Goal: Task Accomplishment & Management: Use online tool/utility

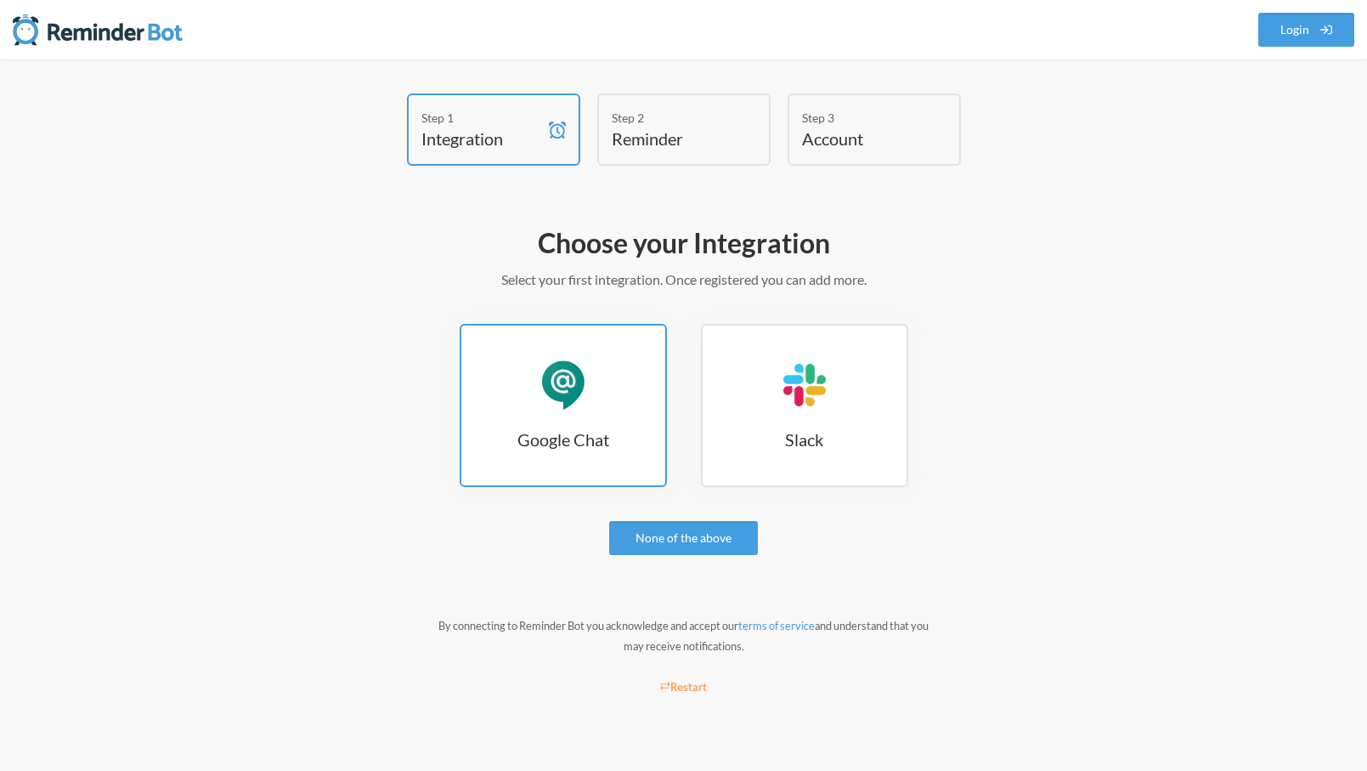
click at [630, 421] on link "Google Chat Google Chat" at bounding box center [563, 405] width 207 height 163
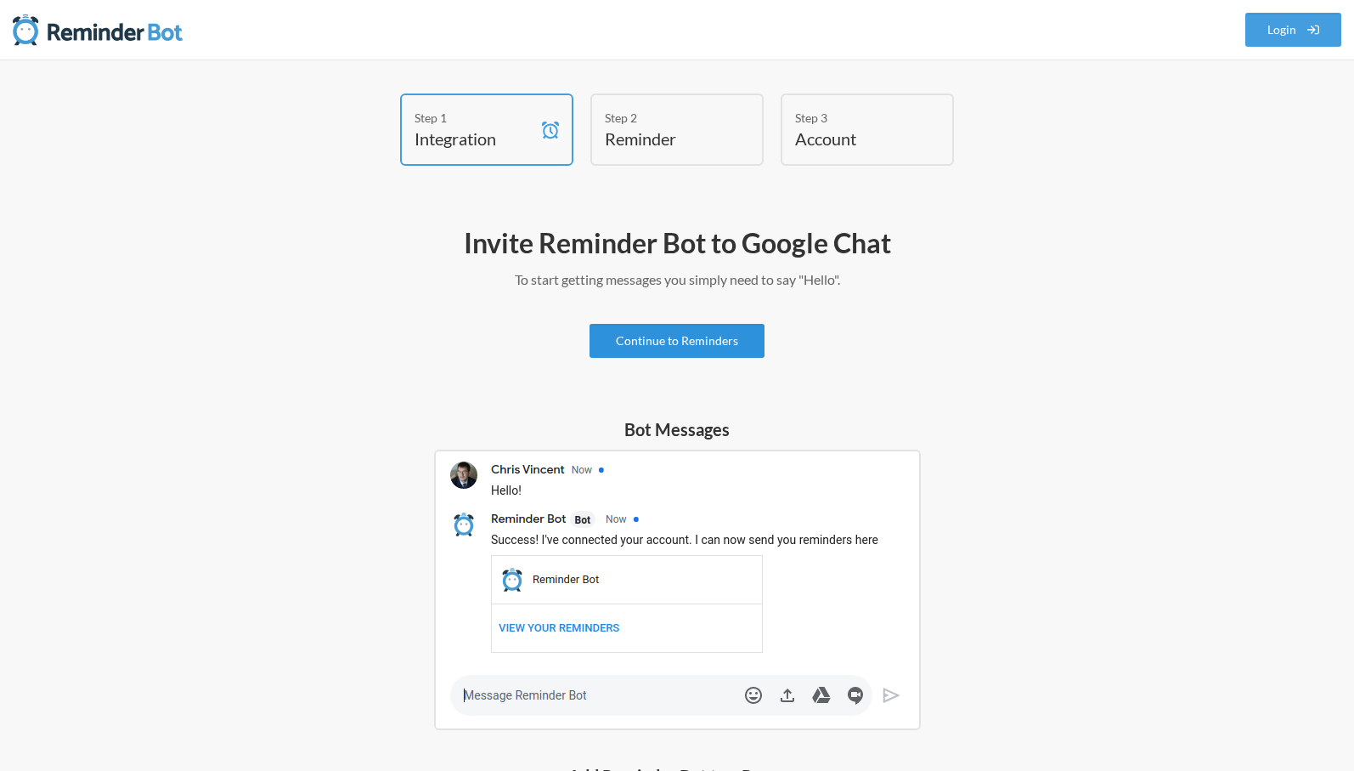
click at [671, 347] on link "Continue to Reminders" at bounding box center [677, 341] width 175 height 34
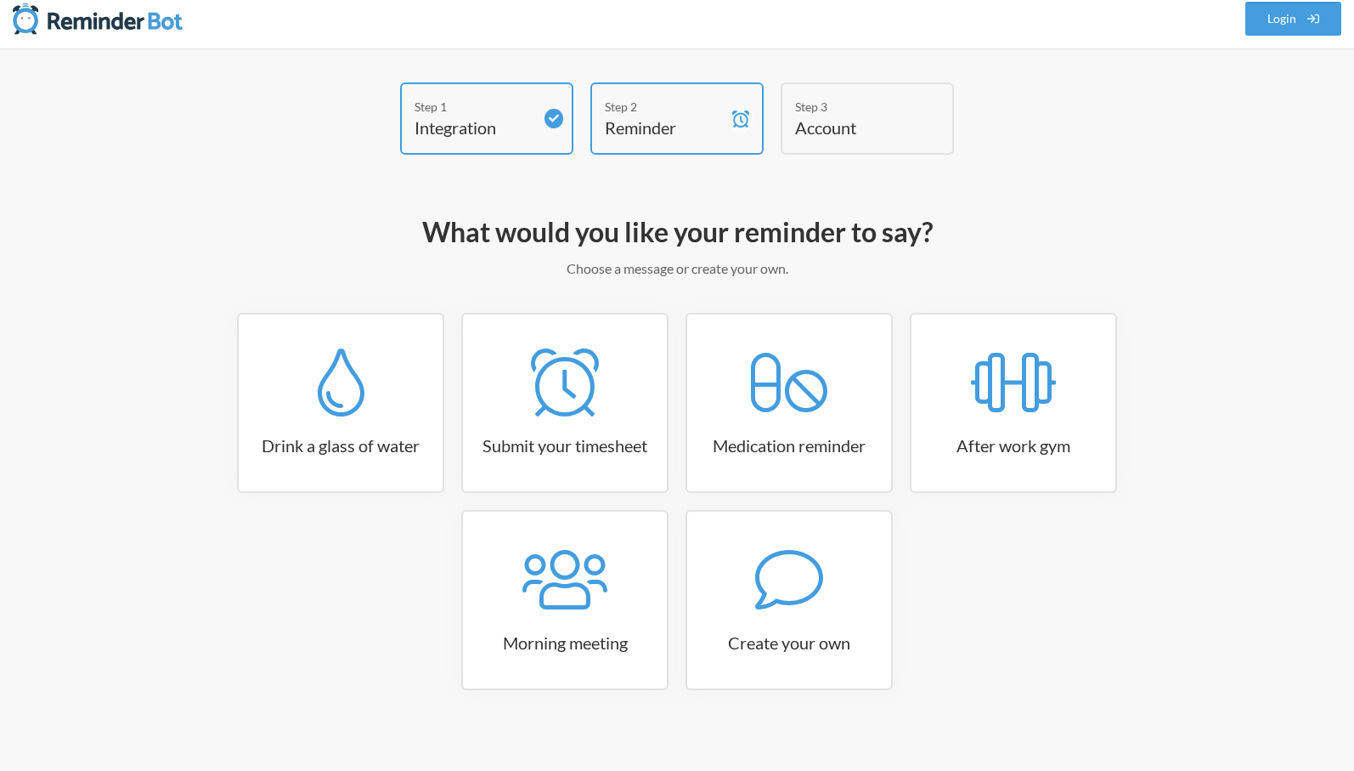
scroll to position [24, 0]
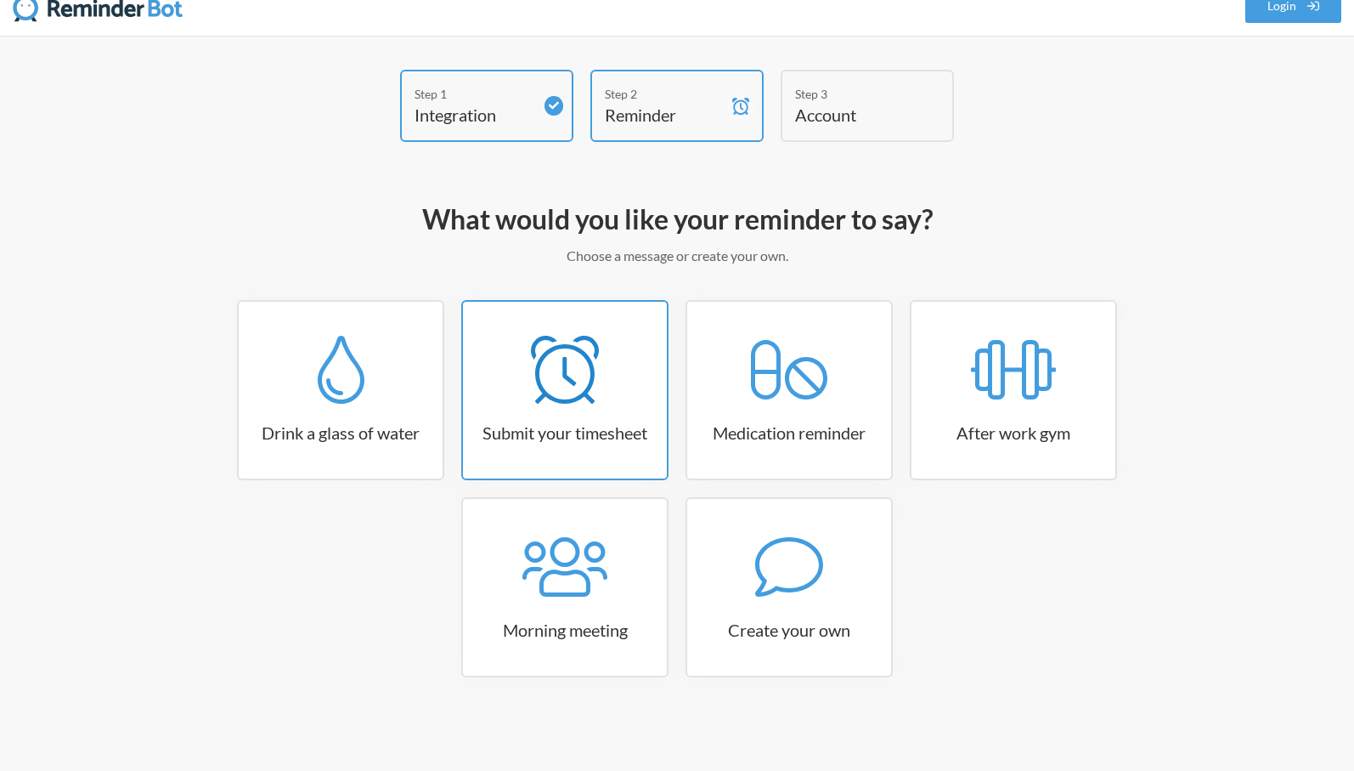
click at [589, 436] on h3 "Submit your timesheet" at bounding box center [565, 433] width 204 height 24
select select "15:30:00"
select select "true"
select select "16:30:00"
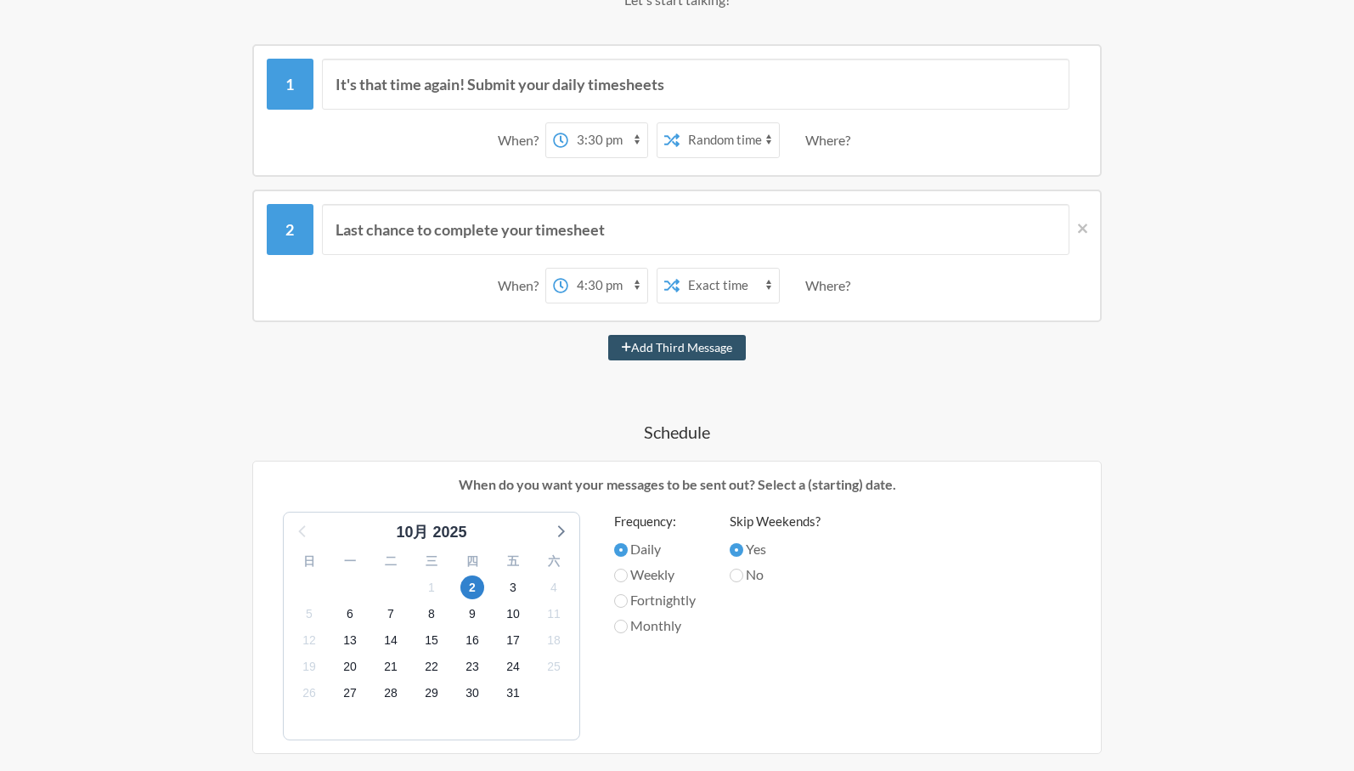
scroll to position [0, 0]
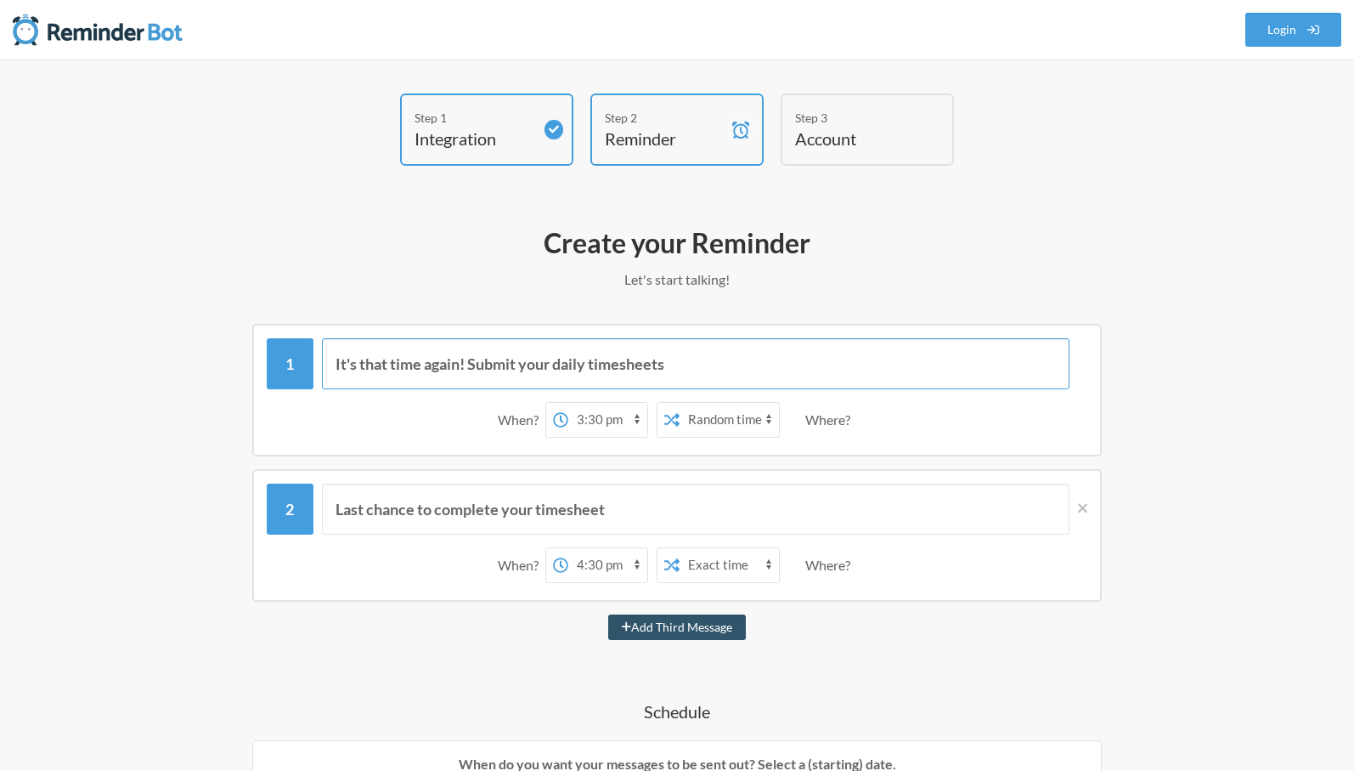
click at [554, 356] on input "It's that time again! Submit your daily timesheets" at bounding box center [696, 363] width 748 height 51
click at [552, 364] on input "It's that time again! Submit your daily timesheets" at bounding box center [696, 363] width 748 height 51
drag, startPoint x: 614, startPoint y: 366, endPoint x: 624, endPoint y: 359, distance: 12.3
click at [614, 365] on input "It's that time again! Submit your daily timesheets" at bounding box center [696, 363] width 748 height 51
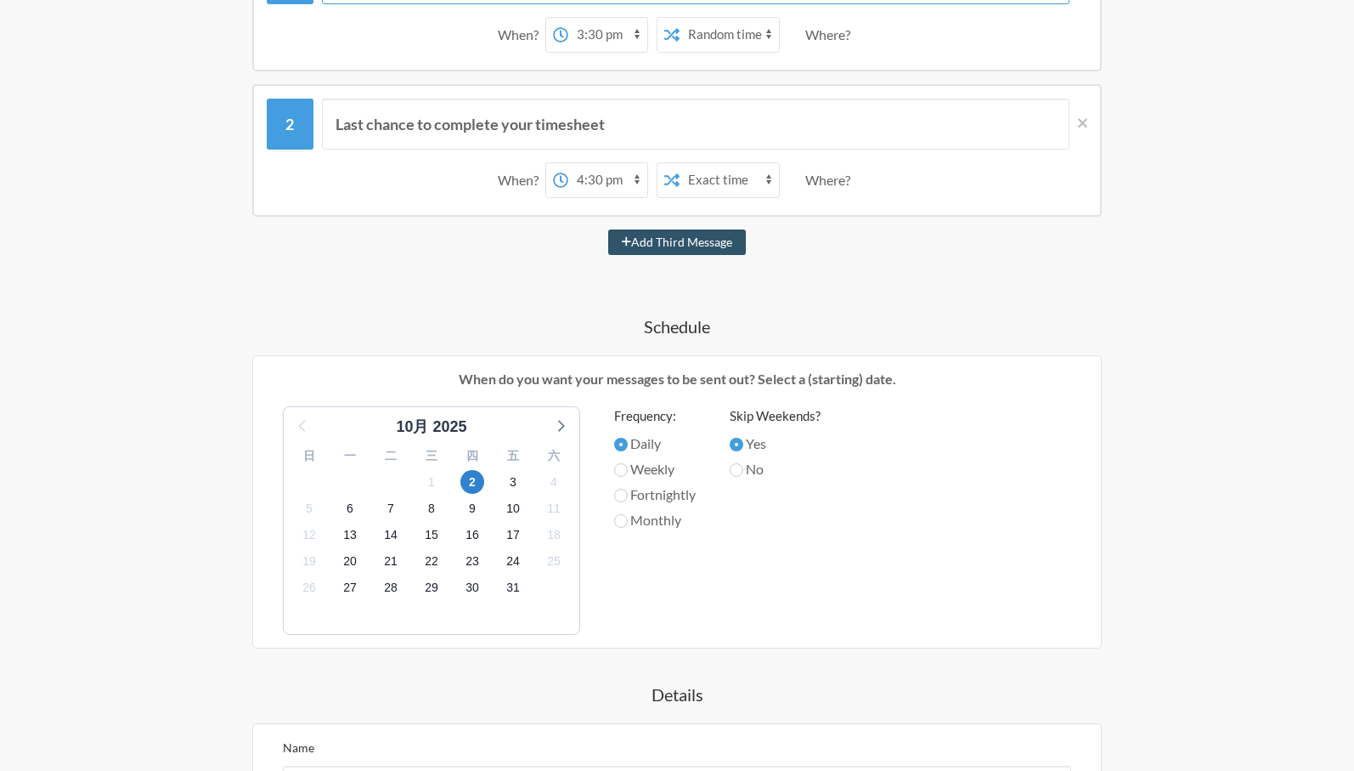
scroll to position [570, 0]
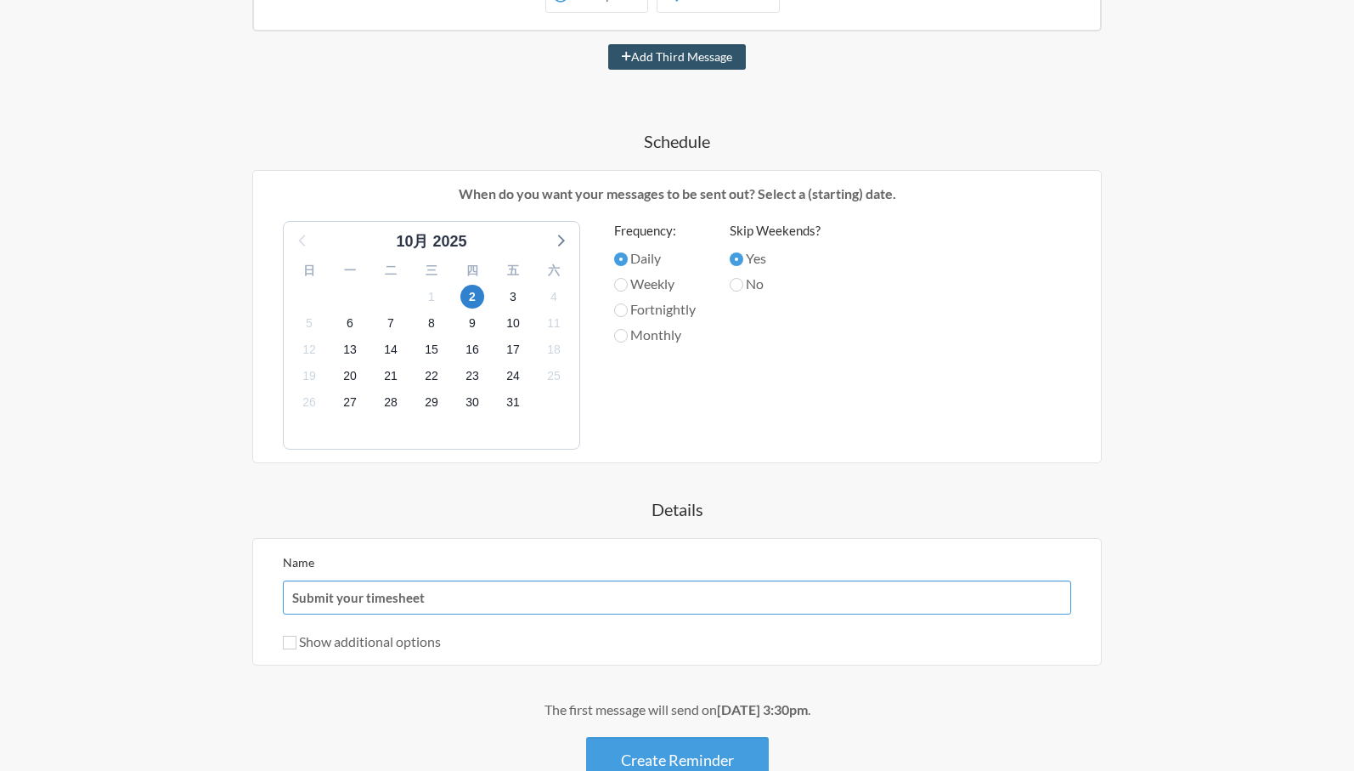
click at [574, 601] on input "Submit your timesheet" at bounding box center [677, 597] width 788 height 34
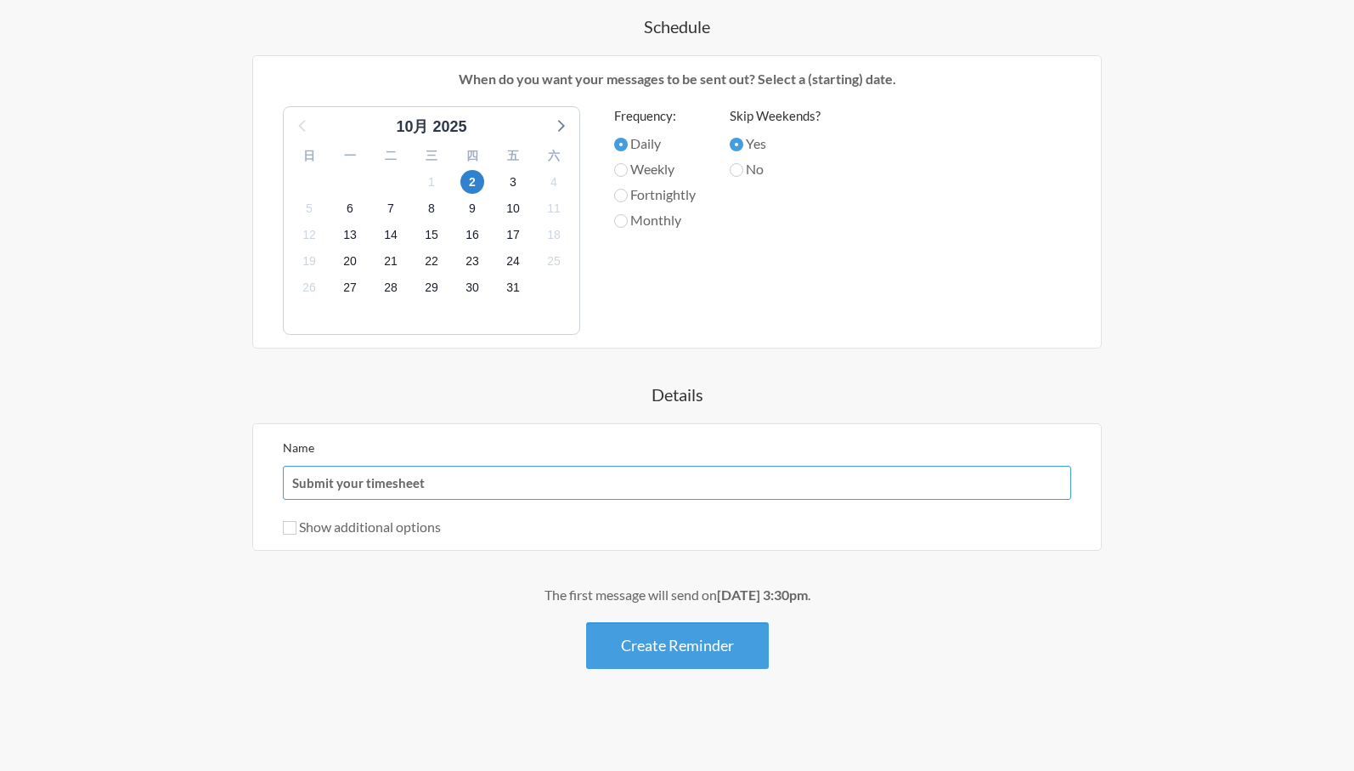
drag, startPoint x: 439, startPoint y: 485, endPoint x: 266, endPoint y: 484, distance: 173.3
click at [266, 484] on div "Name Submit your timesheet Show additional options Hide this reminder from cale…" at bounding box center [677, 486] width 850 height 127
click at [293, 526] on input "Show additional options" at bounding box center [290, 528] width 14 height 14
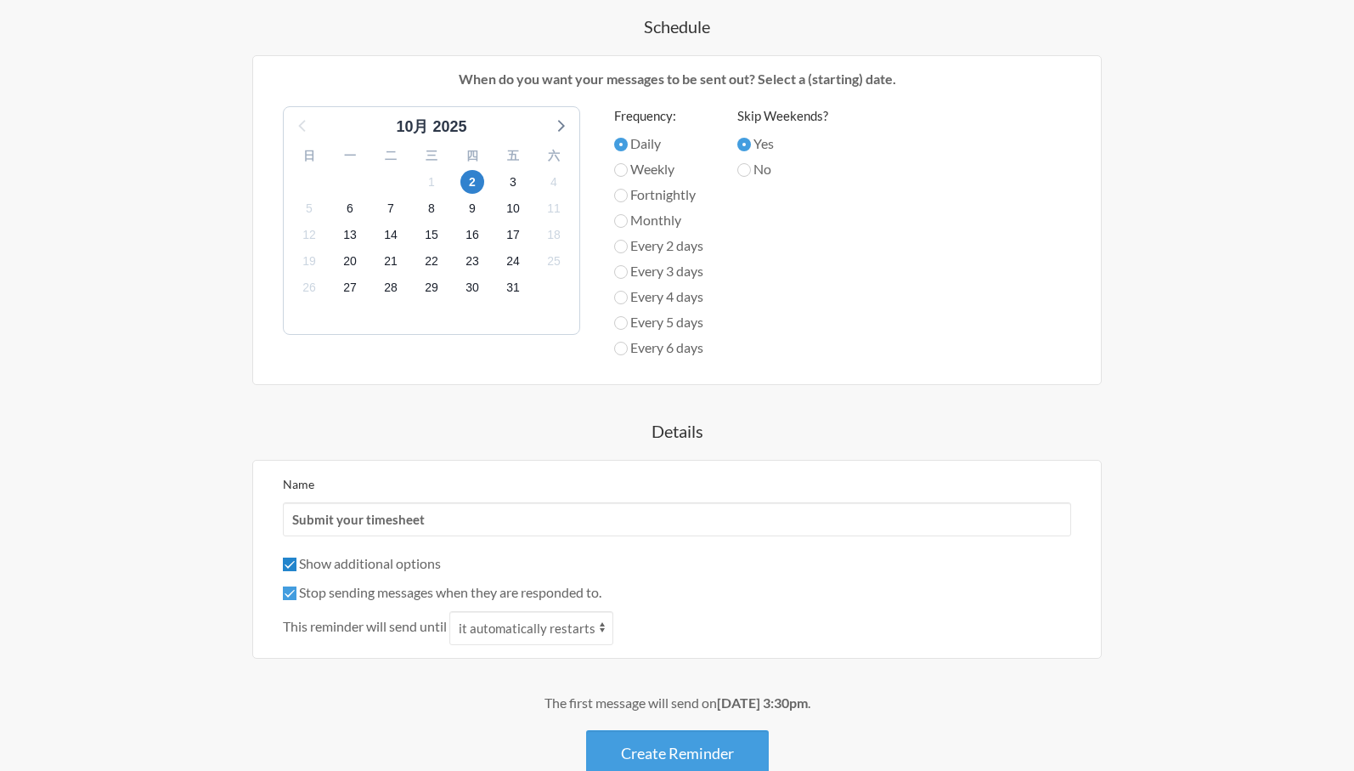
click at [285, 563] on input "Show additional options" at bounding box center [290, 564] width 14 height 14
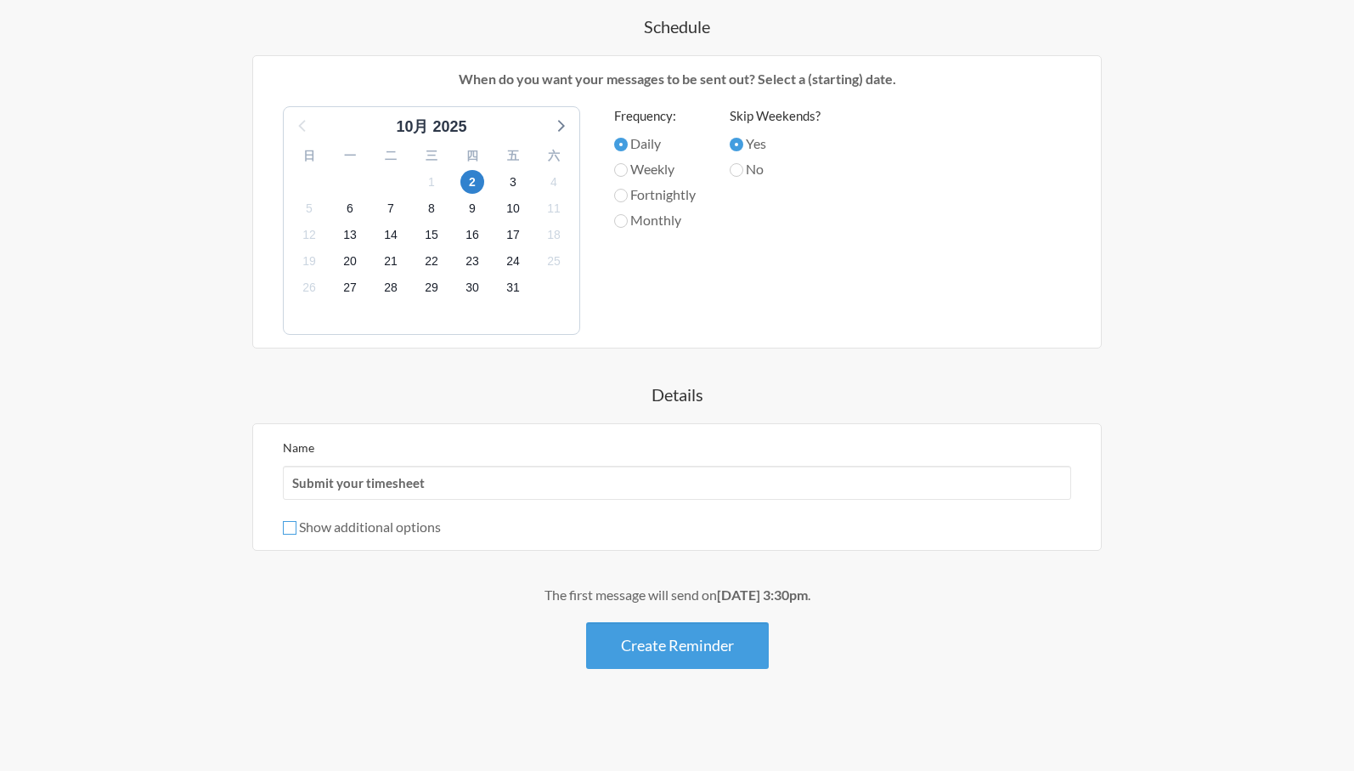
click at [287, 524] on input "Show additional options" at bounding box center [290, 528] width 14 height 14
checkbox input "true"
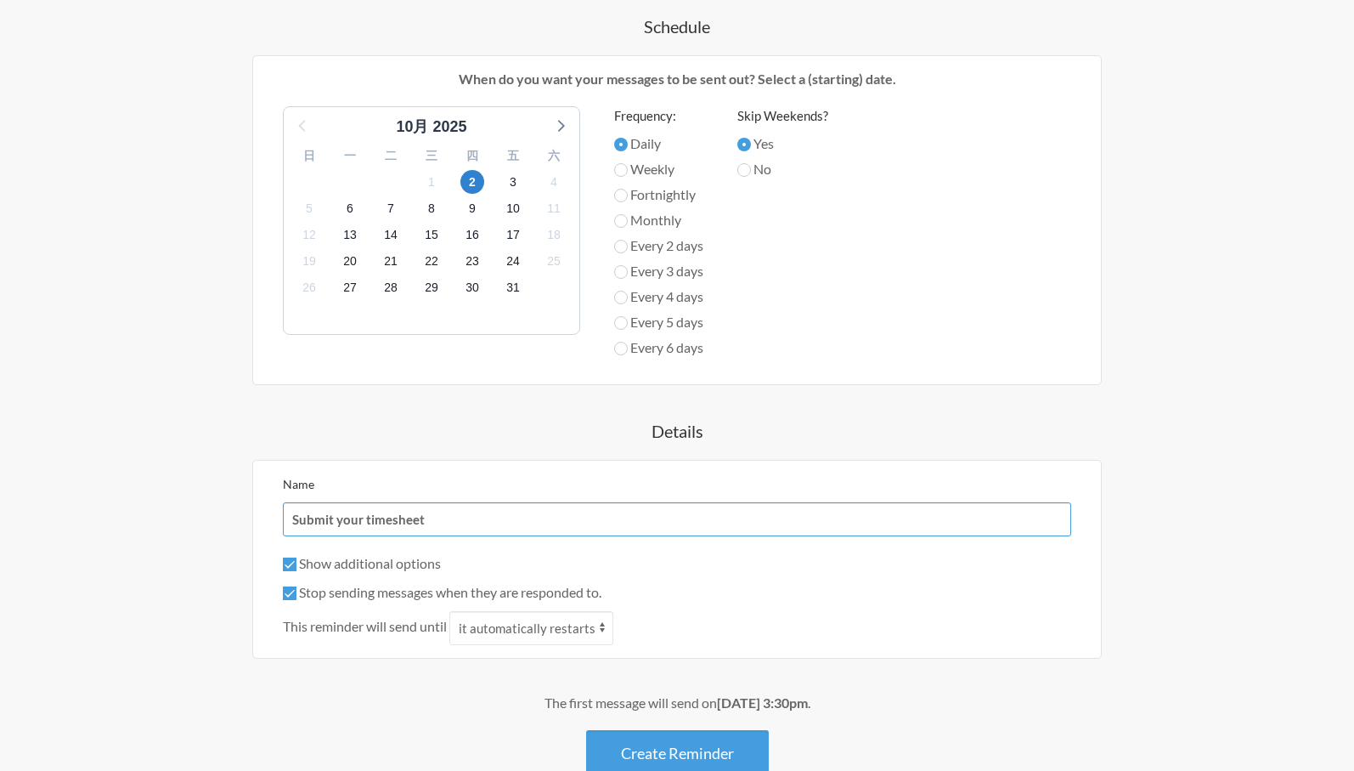
click at [382, 511] on input "Submit your timesheet" at bounding box center [677, 519] width 788 height 34
click at [459, 519] on input "Submit your timesheet" at bounding box center [677, 519] width 788 height 34
click at [444, 519] on input "Submit your timesheet" at bounding box center [677, 519] width 788 height 34
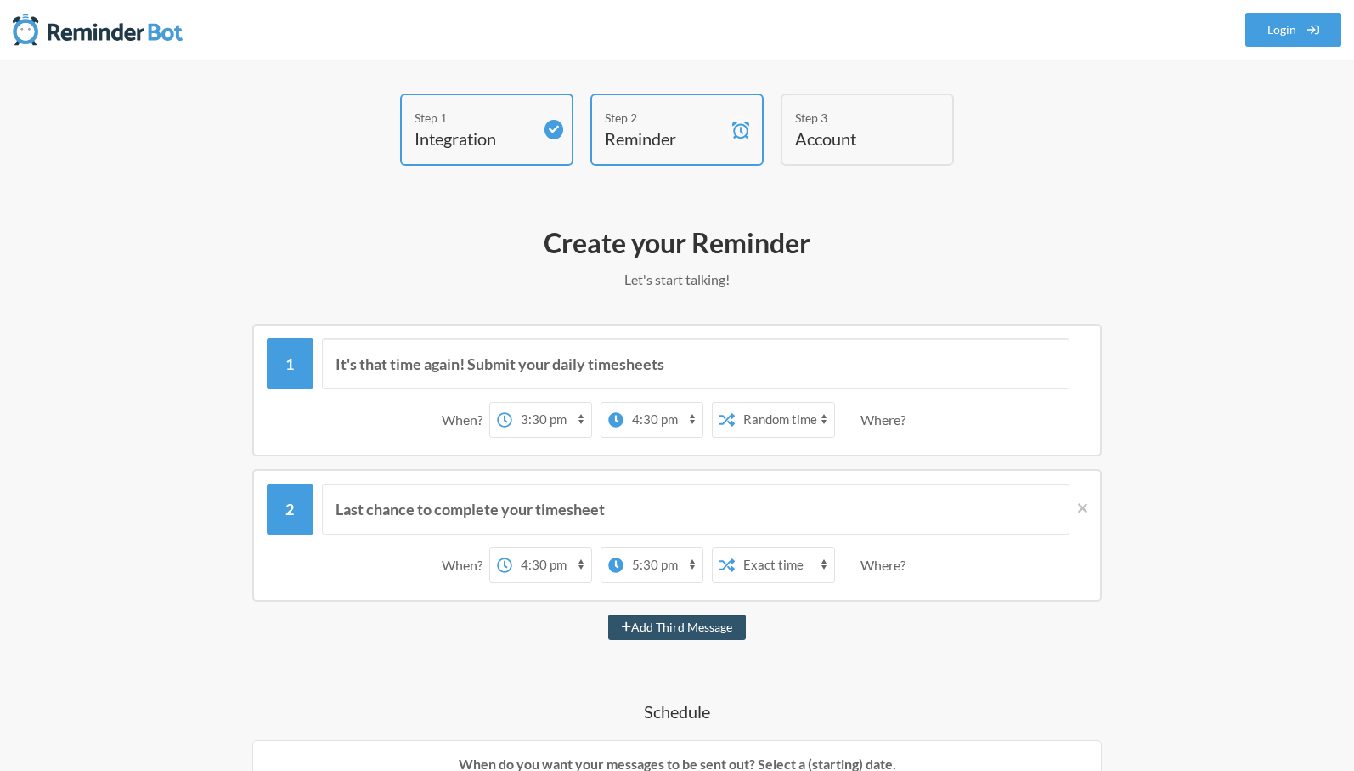
scroll to position [793, 0]
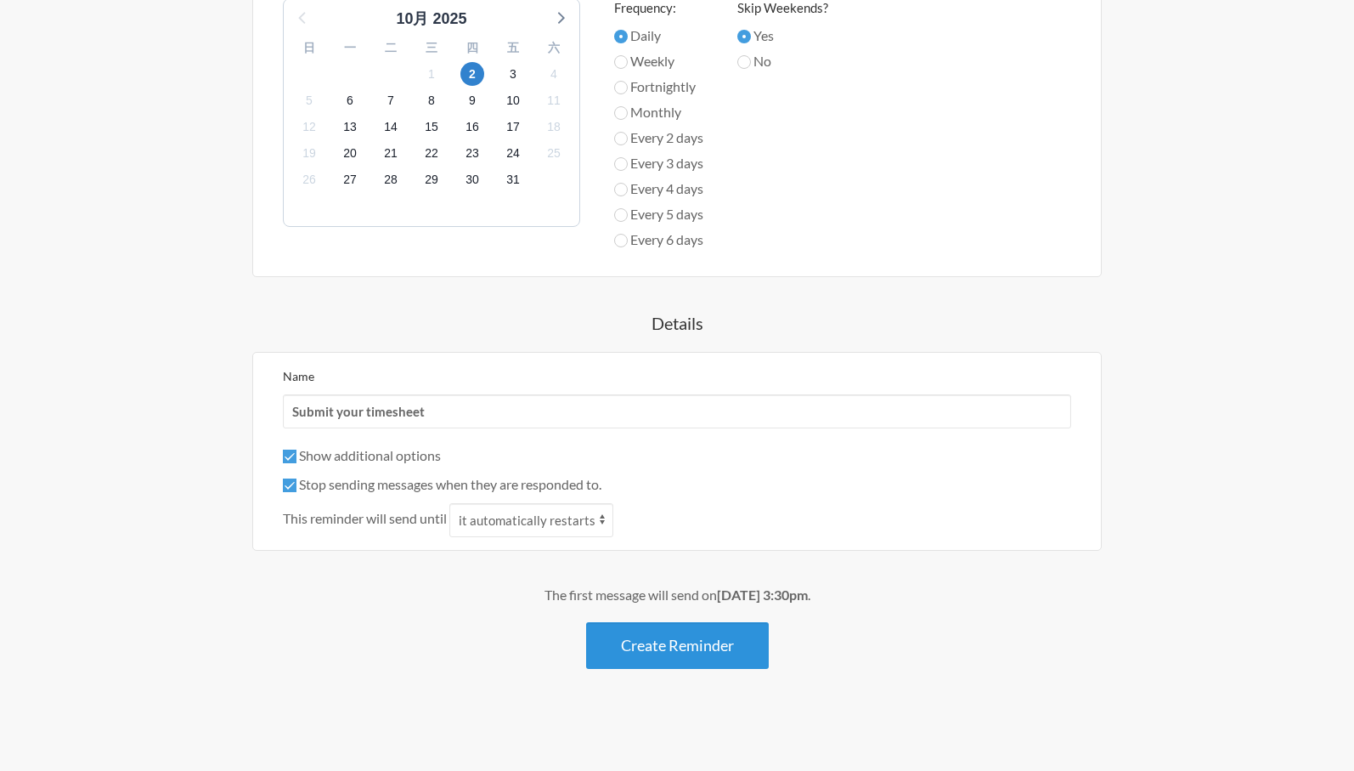
click at [647, 652] on button "Create Reminder" at bounding box center [677, 645] width 183 height 47
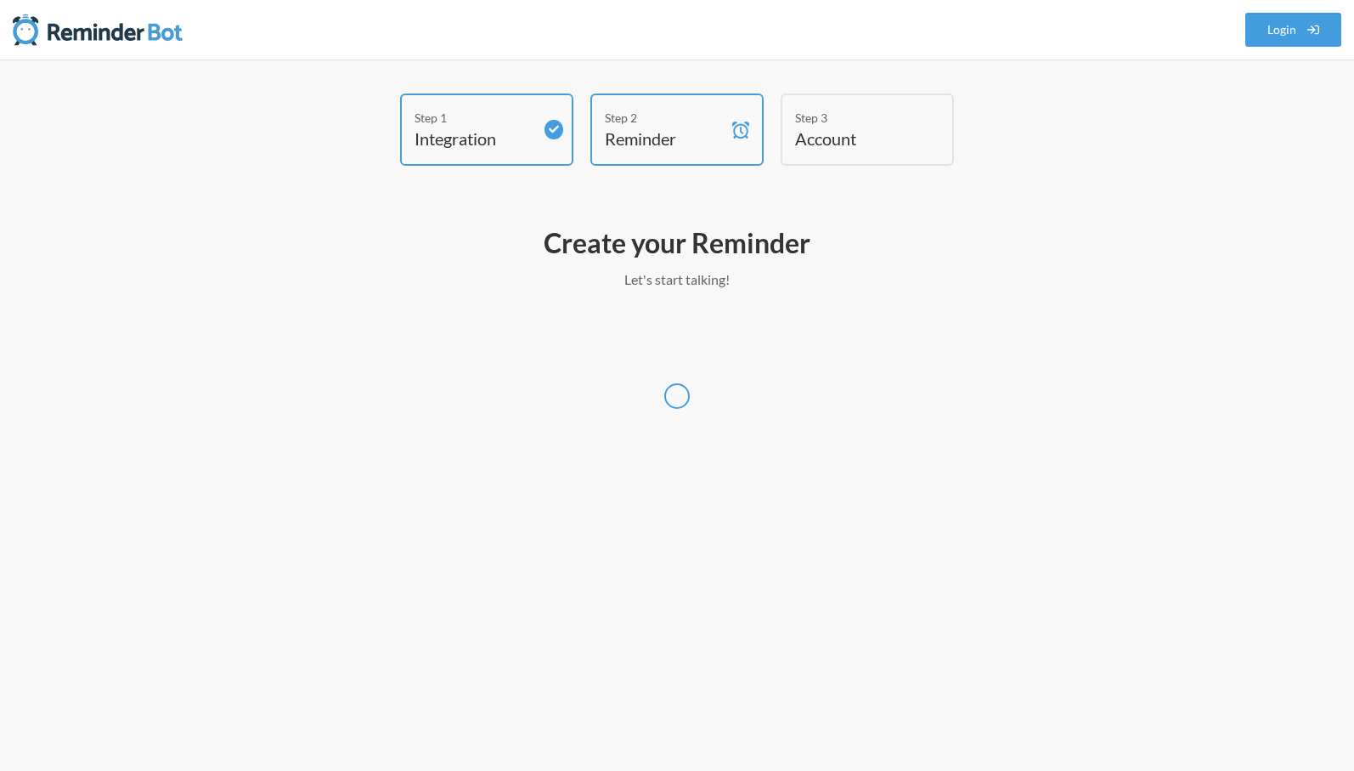
scroll to position [0, 0]
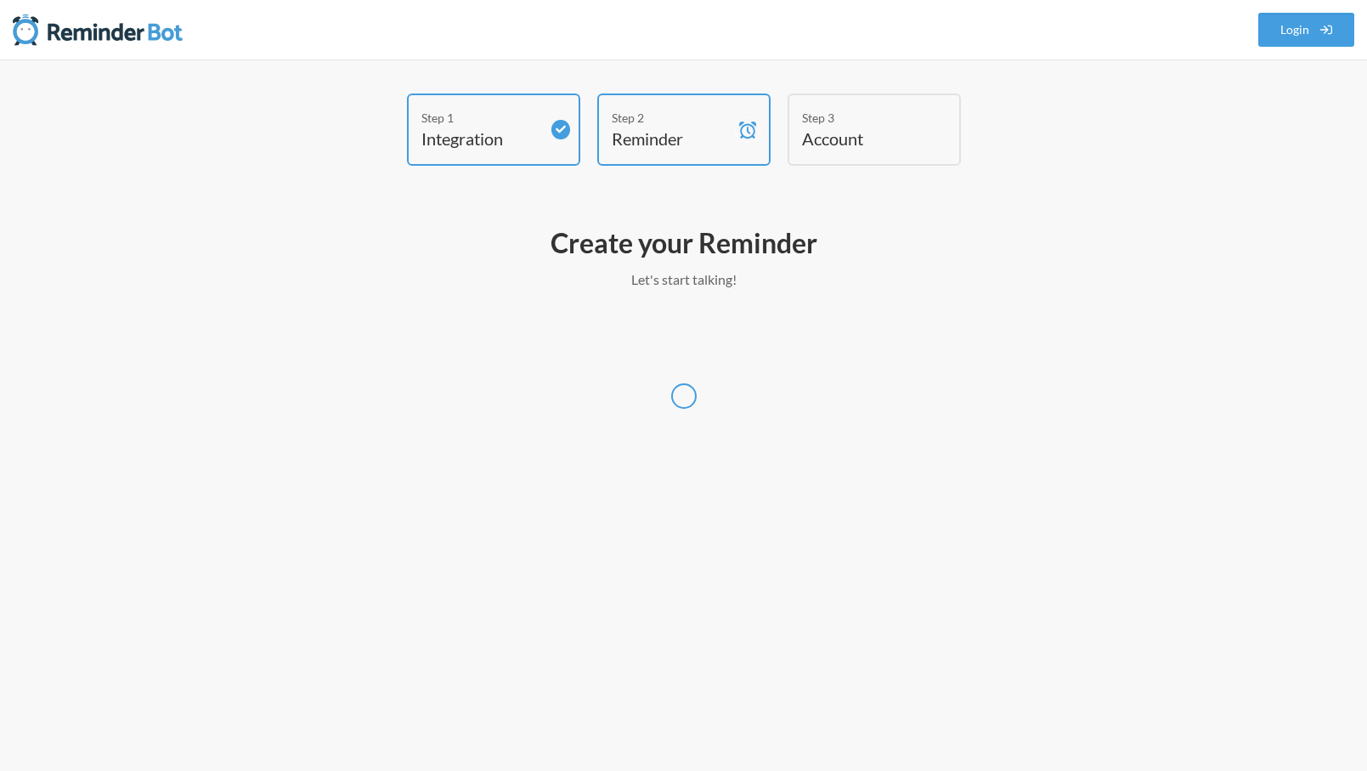
select select "Asia/Taipei"
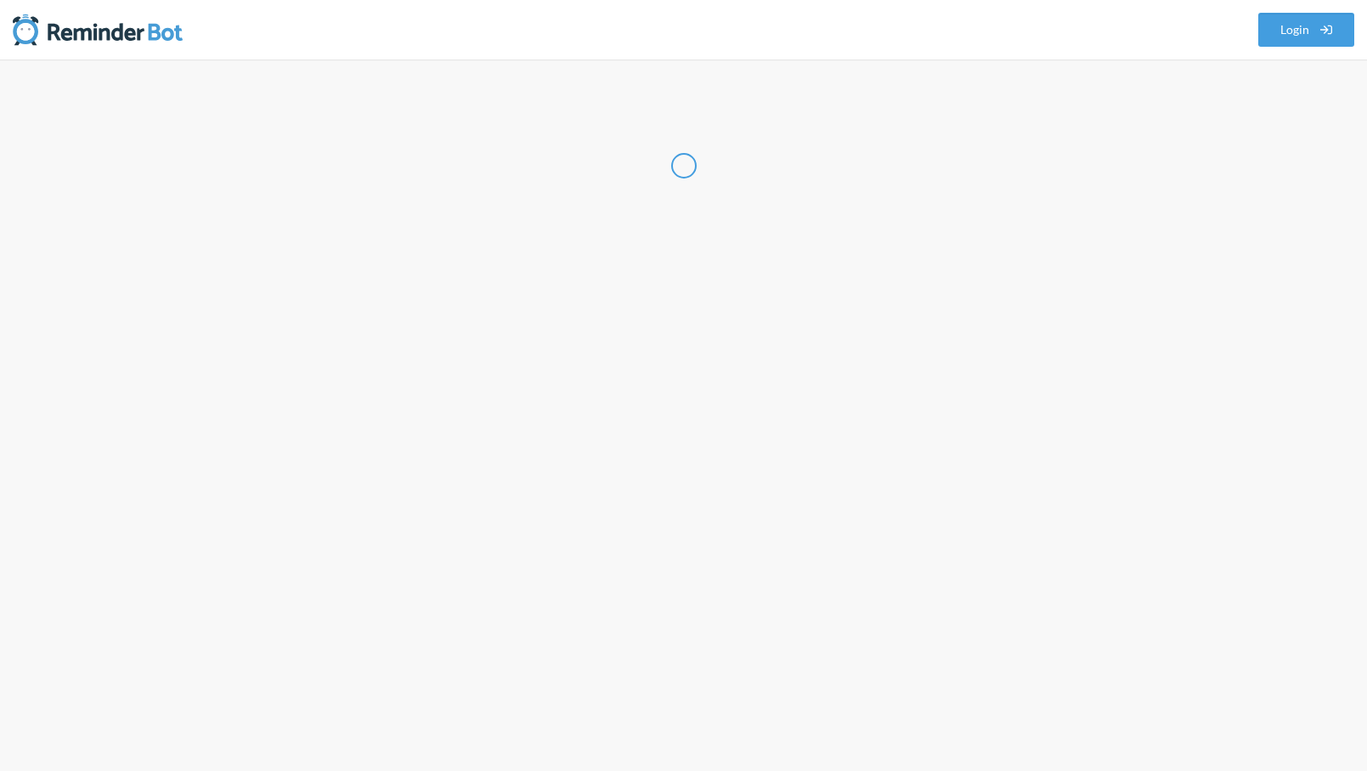
select select "TW"
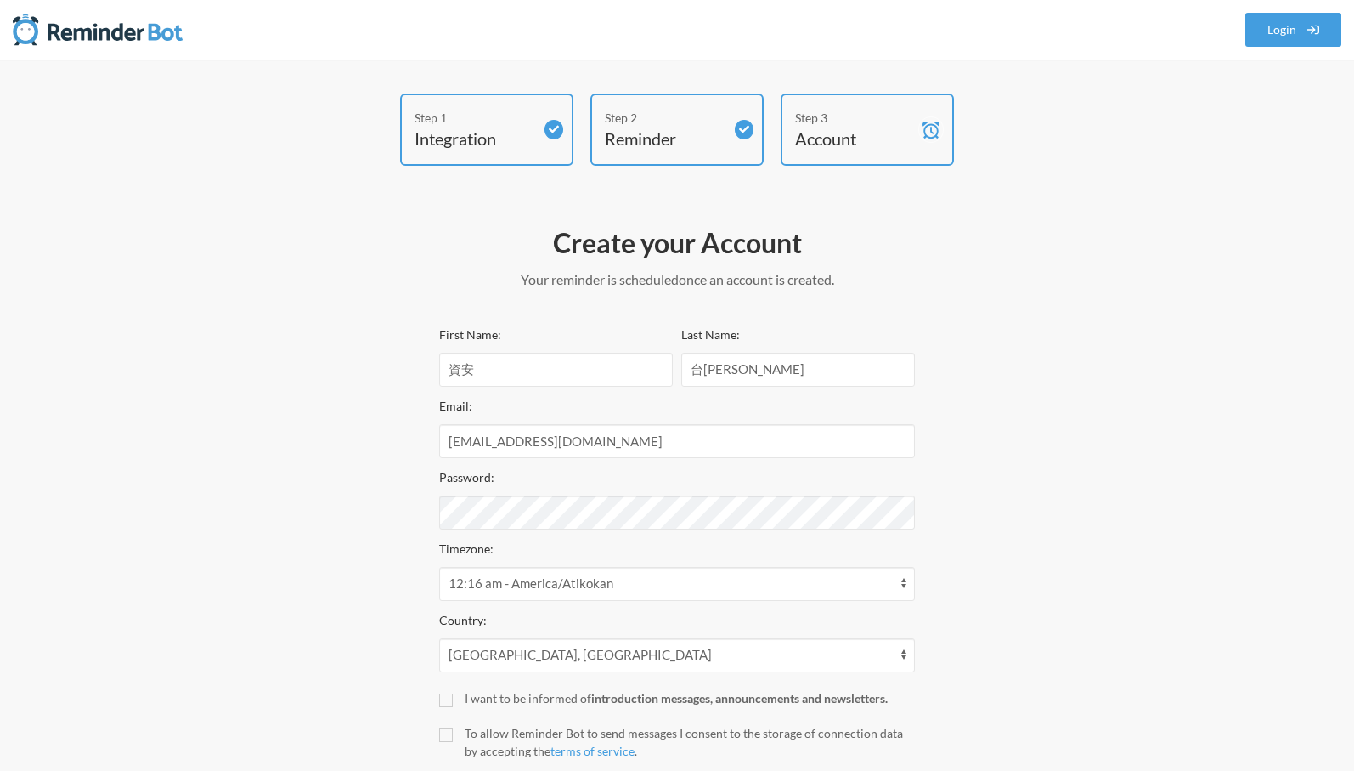
scroll to position [112, 0]
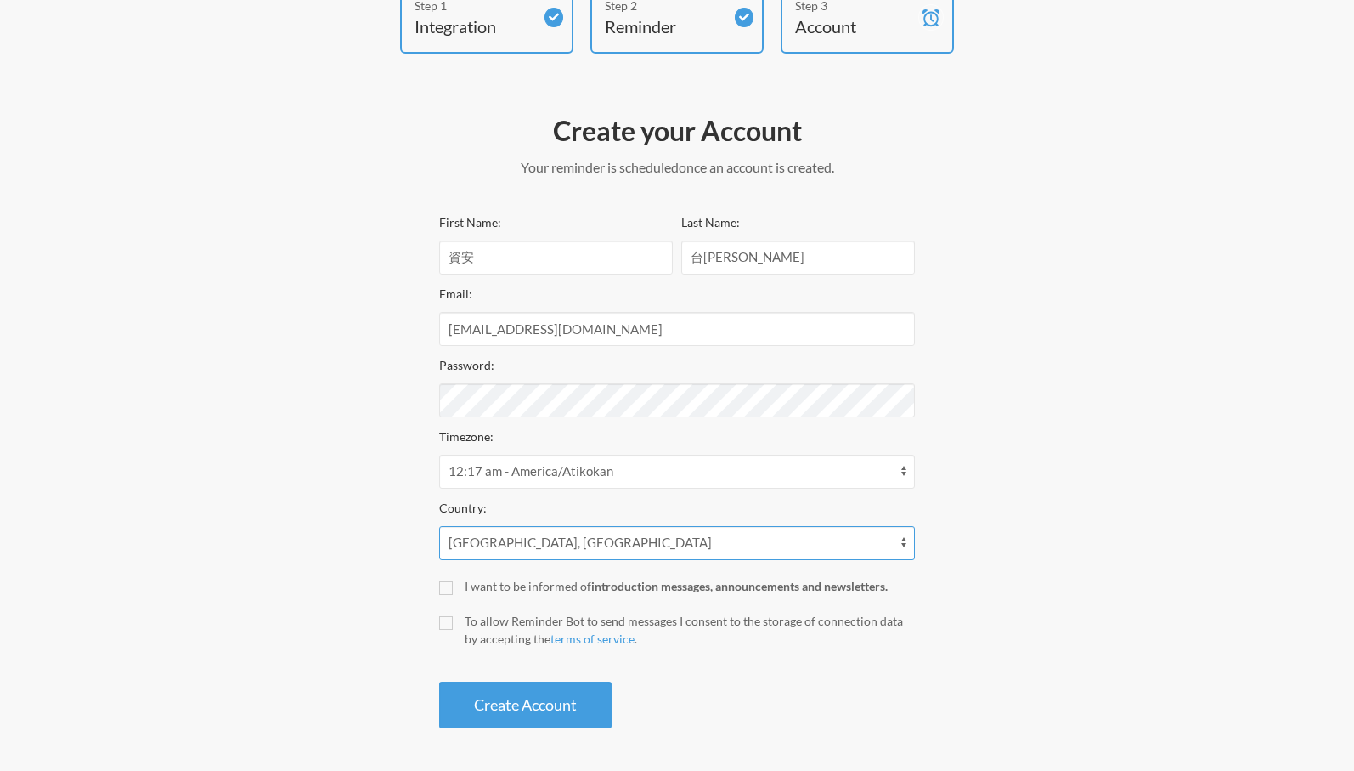
click at [498, 539] on select "Afghanistan Åland Islands Albania Algeria American Samoa Andorra Angola Anguill…" at bounding box center [677, 543] width 476 height 34
click at [439, 526] on select "Afghanistan Åland Islands Albania Algeria American Samoa Andorra Angola Anguill…" at bounding box center [677, 543] width 476 height 34
click at [426, 545] on div "Create your Account Your reminder is scheduled and your trial will start once a…" at bounding box center [677, 420] width 510 height 632
click at [441, 590] on input "I want to be informed of introduction messages, announcements and newsletters." at bounding box center [446, 588] width 14 height 14
checkbox input "true"
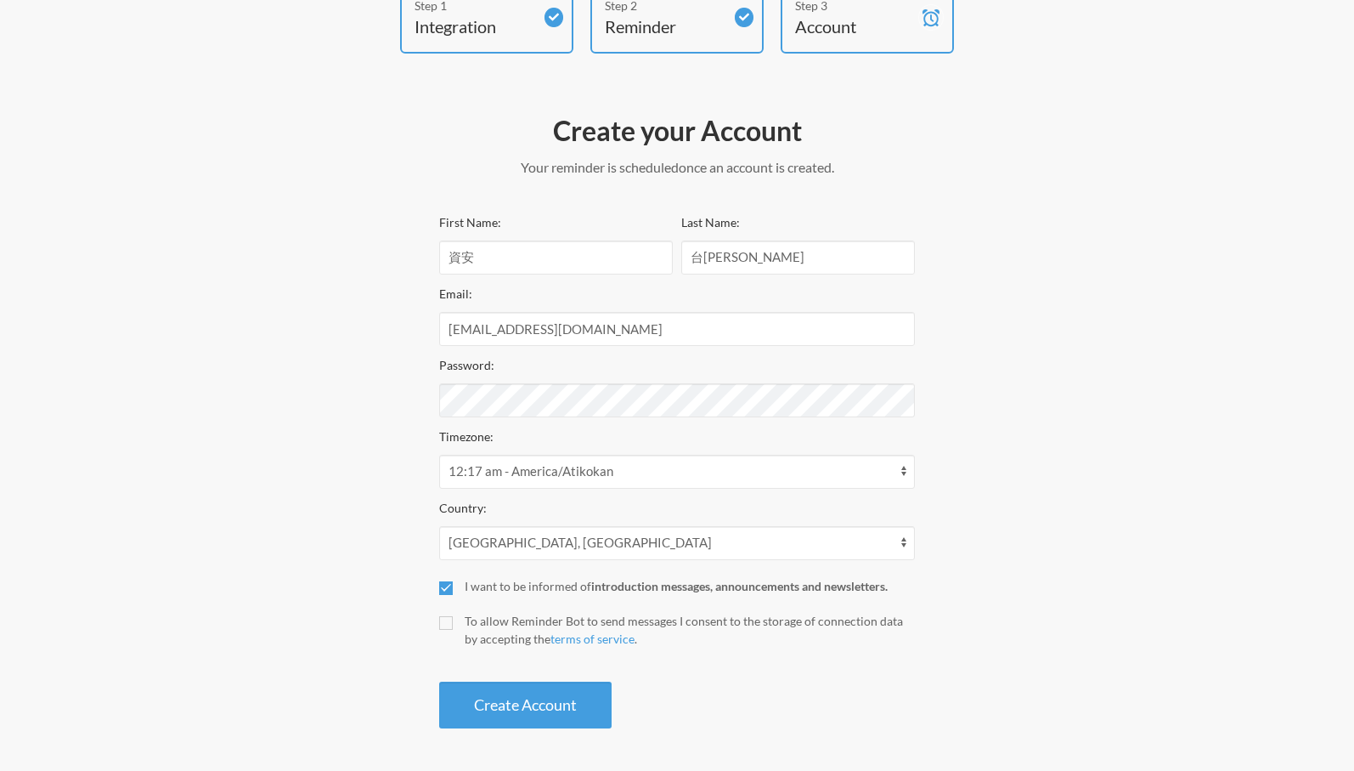
click at [507, 709] on button "Create Account" at bounding box center [525, 704] width 172 height 47
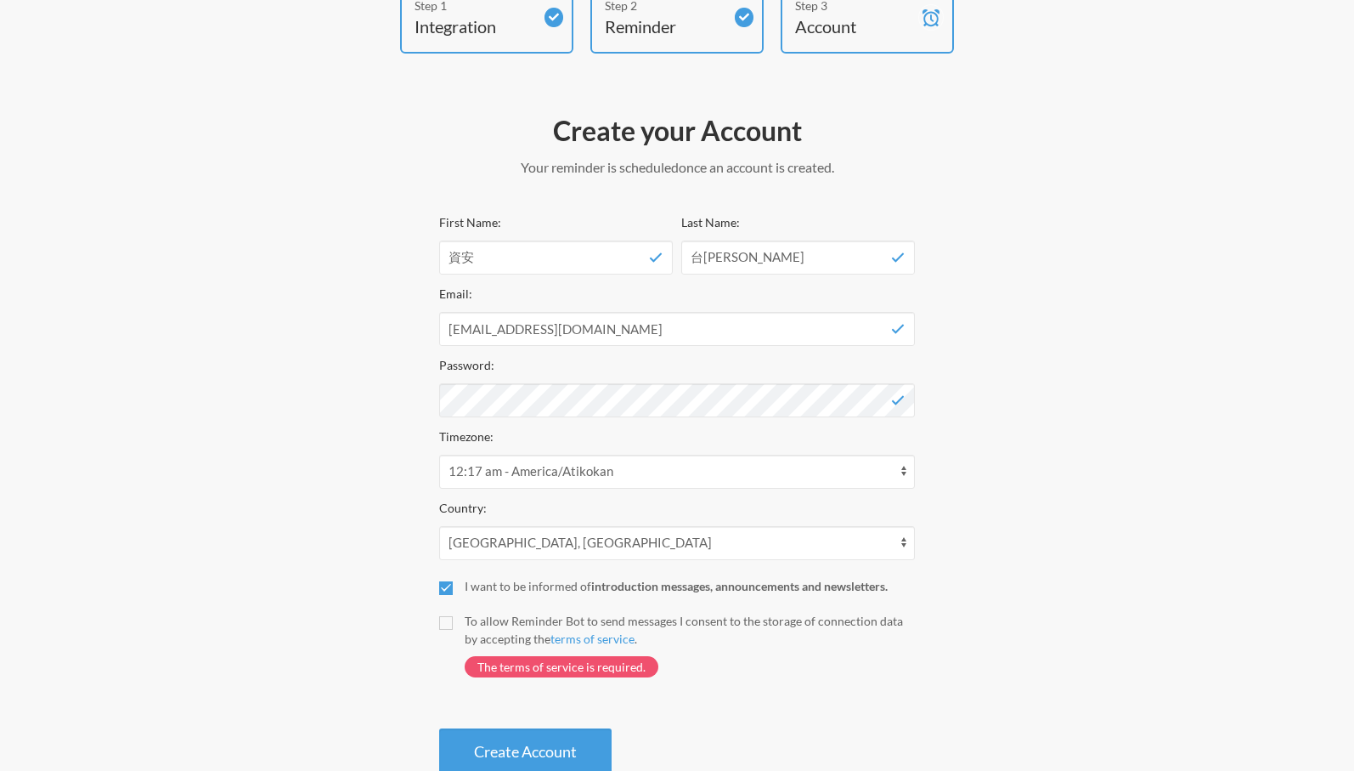
click at [437, 625] on div "Create your Account Your reminder is scheduled and your trial will start once a…" at bounding box center [677, 443] width 510 height 679
click at [442, 628] on input "To allow Reminder Bot to send messages I consent to the storage of connection d…" at bounding box center [446, 623] width 14 height 14
checkbox input "true"
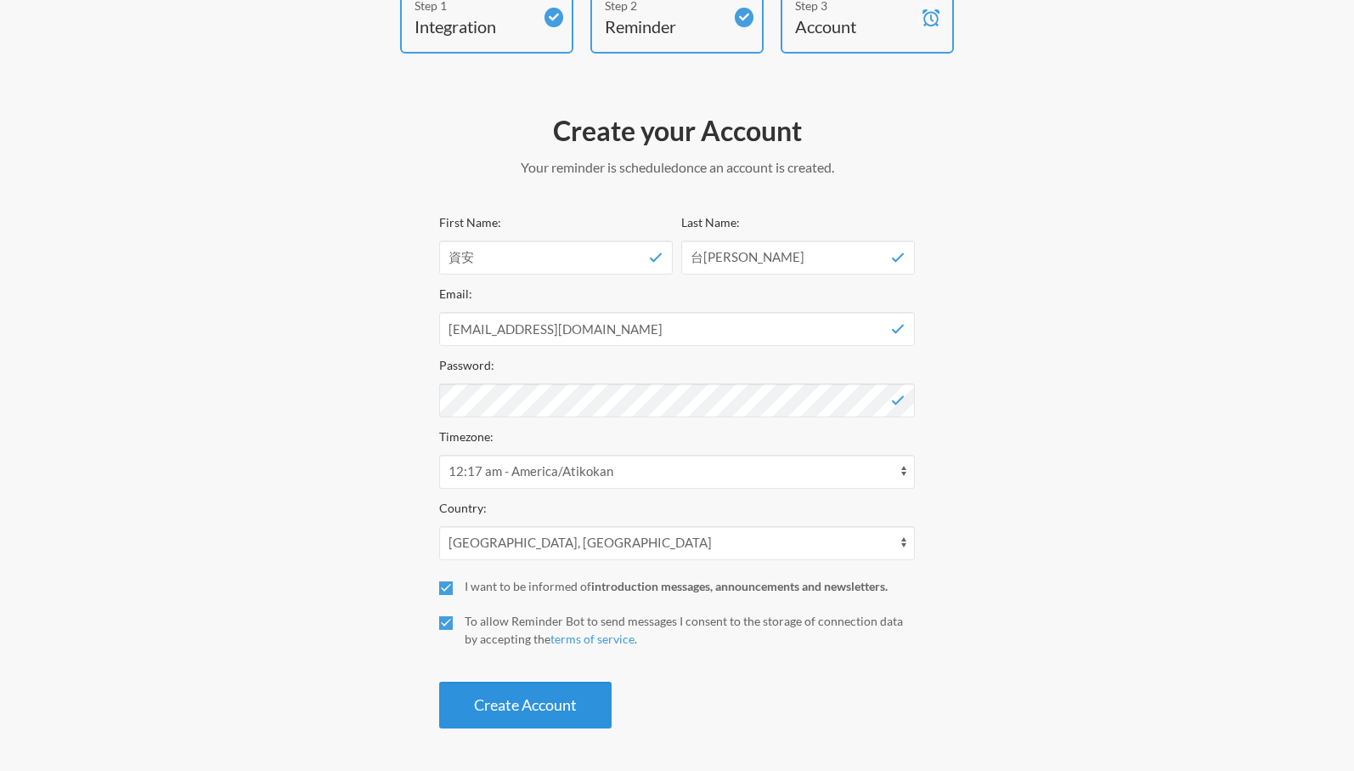
click at [502, 713] on button "Create Account" at bounding box center [525, 704] width 172 height 47
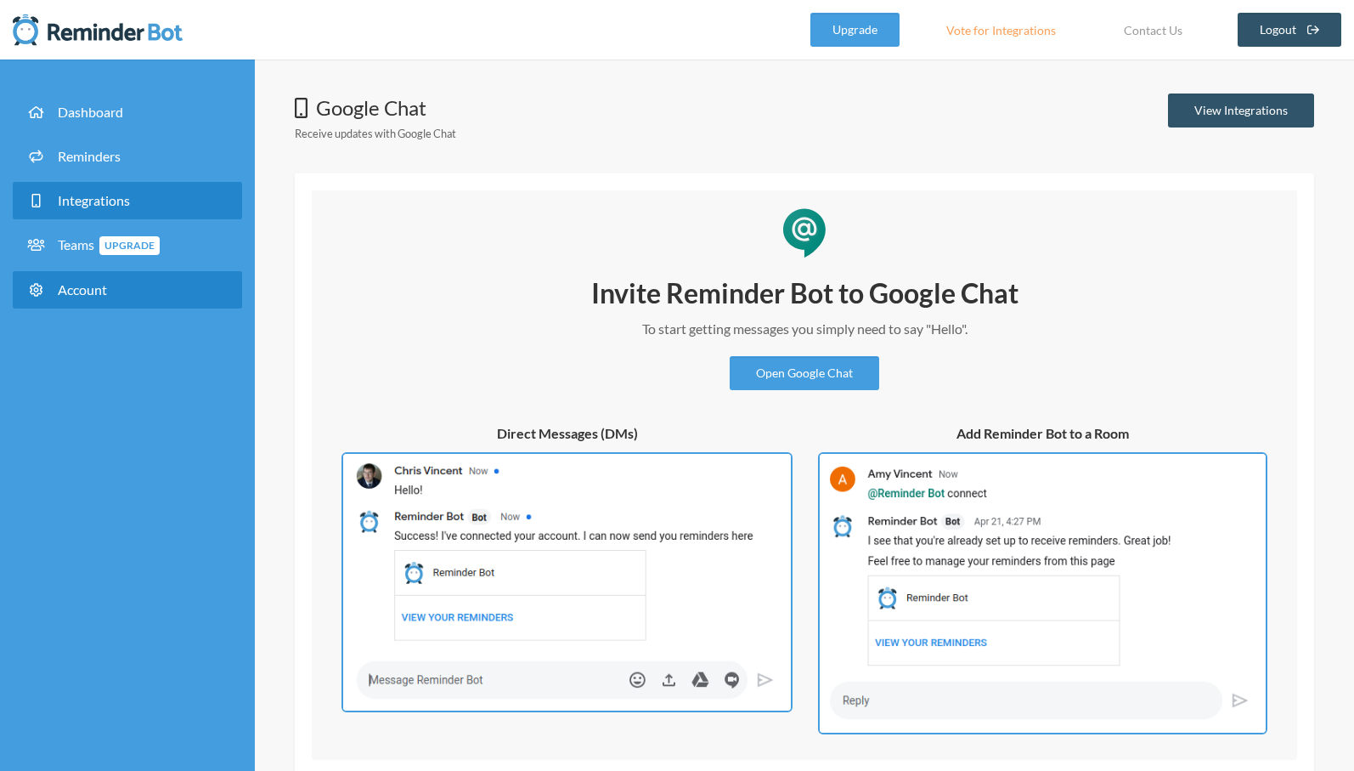
click at [73, 288] on span "Account" at bounding box center [82, 289] width 49 height 16
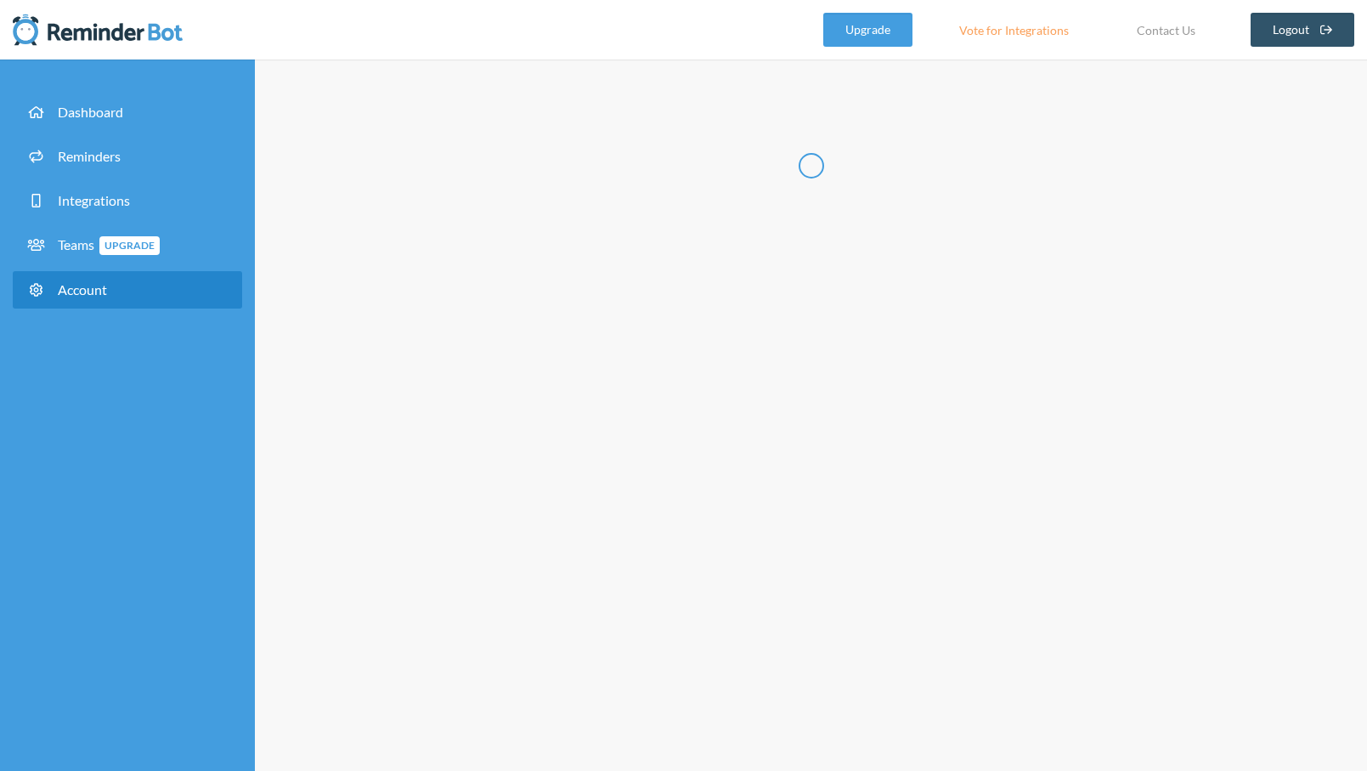
type input "**"
type input "***"
type input "**********"
select select "**"
checkbox input "****"
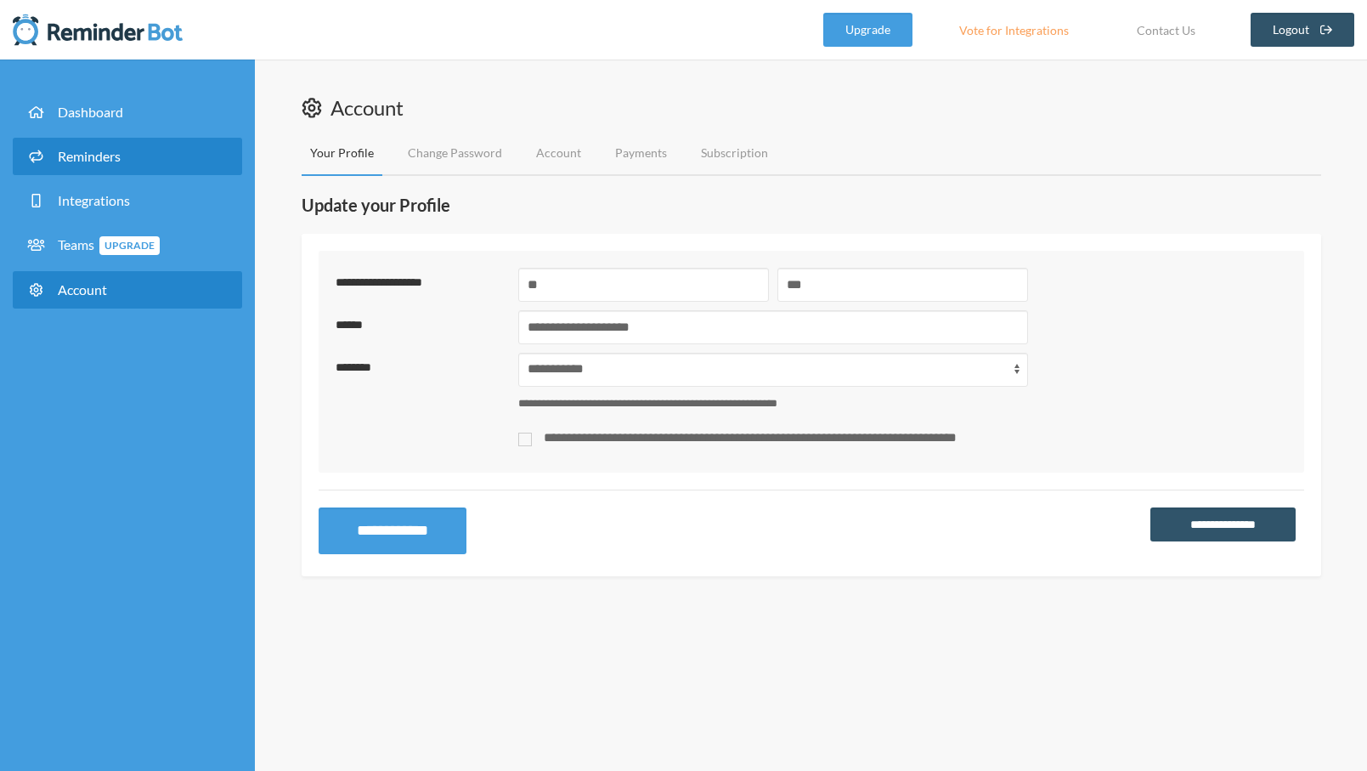
click at [98, 152] on span "Reminders" at bounding box center [89, 156] width 63 height 16
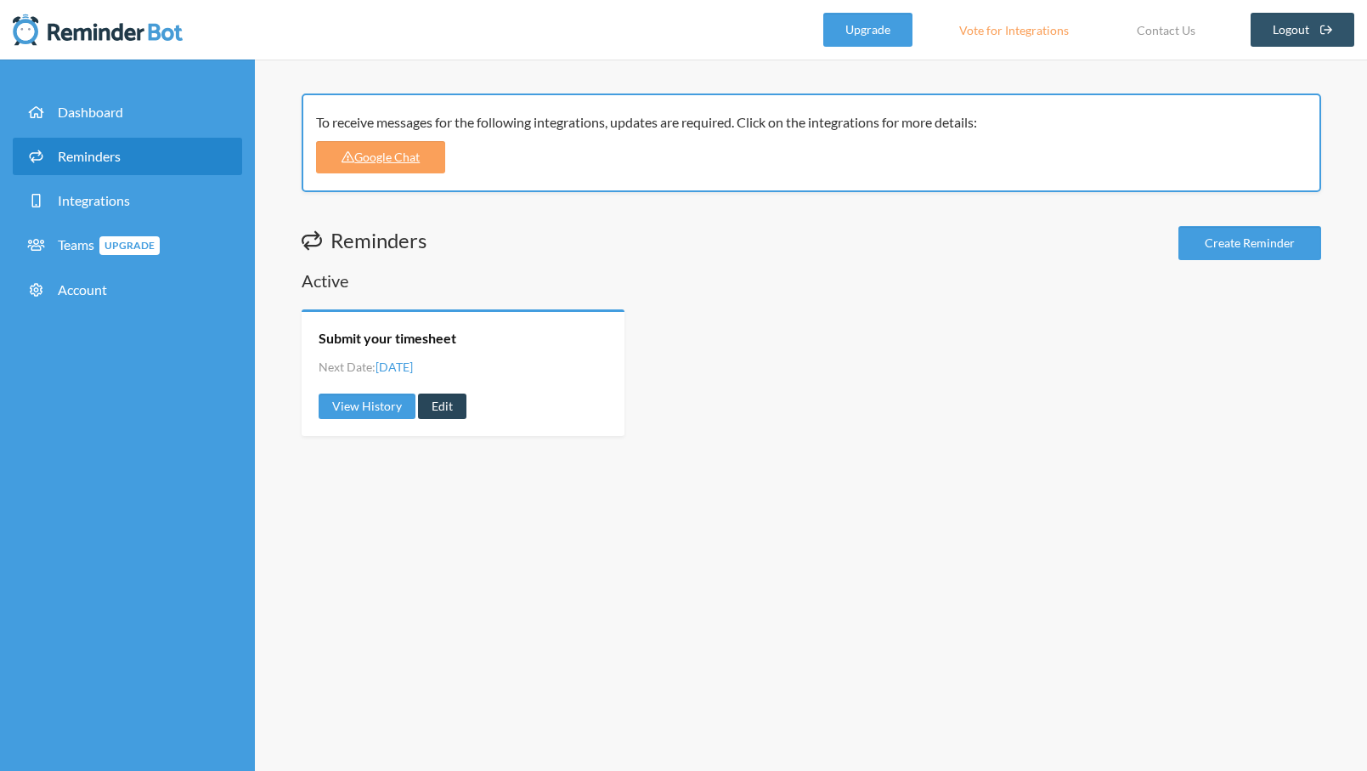
click at [458, 404] on link "Edit" at bounding box center [442, 405] width 48 height 25
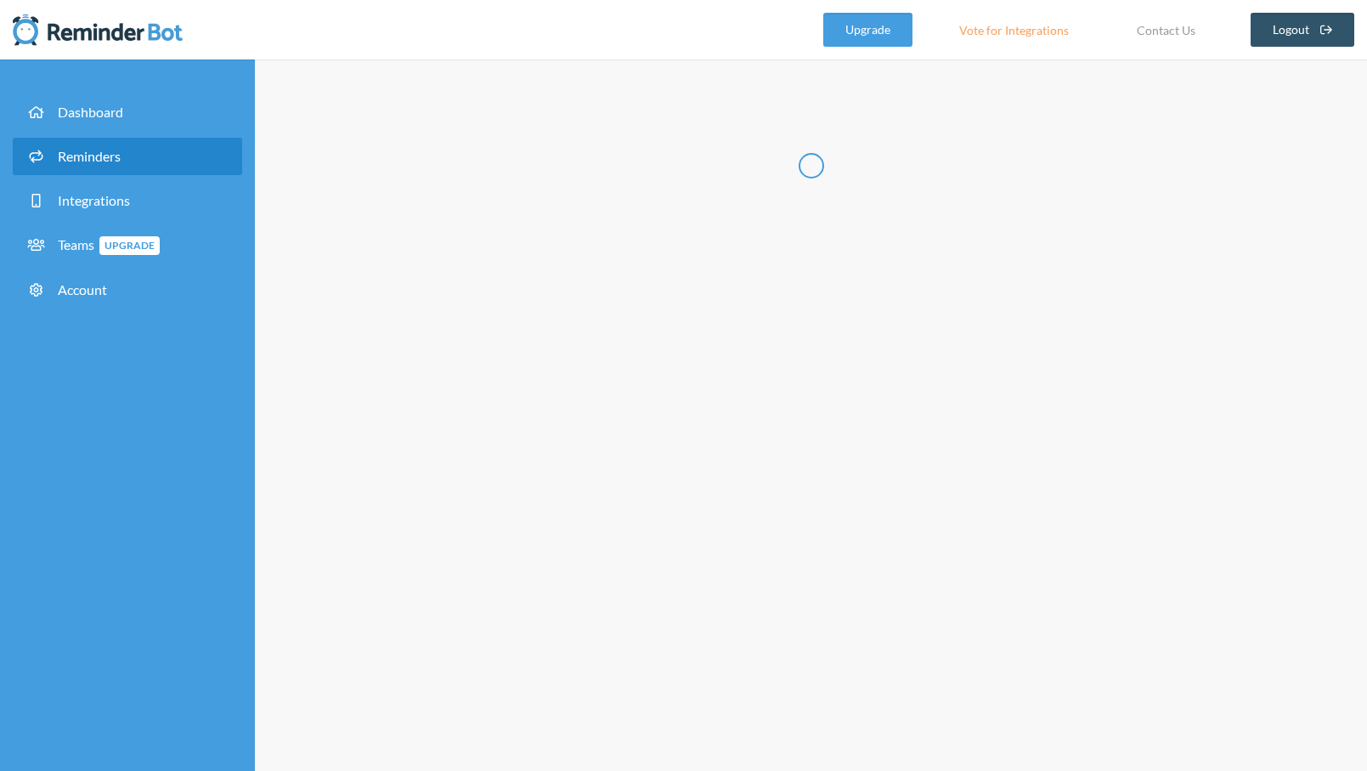
type input "Submit your timesheet"
checkbox input "true"
select select "15:30:00"
select select "16:30:00"
select select "true"
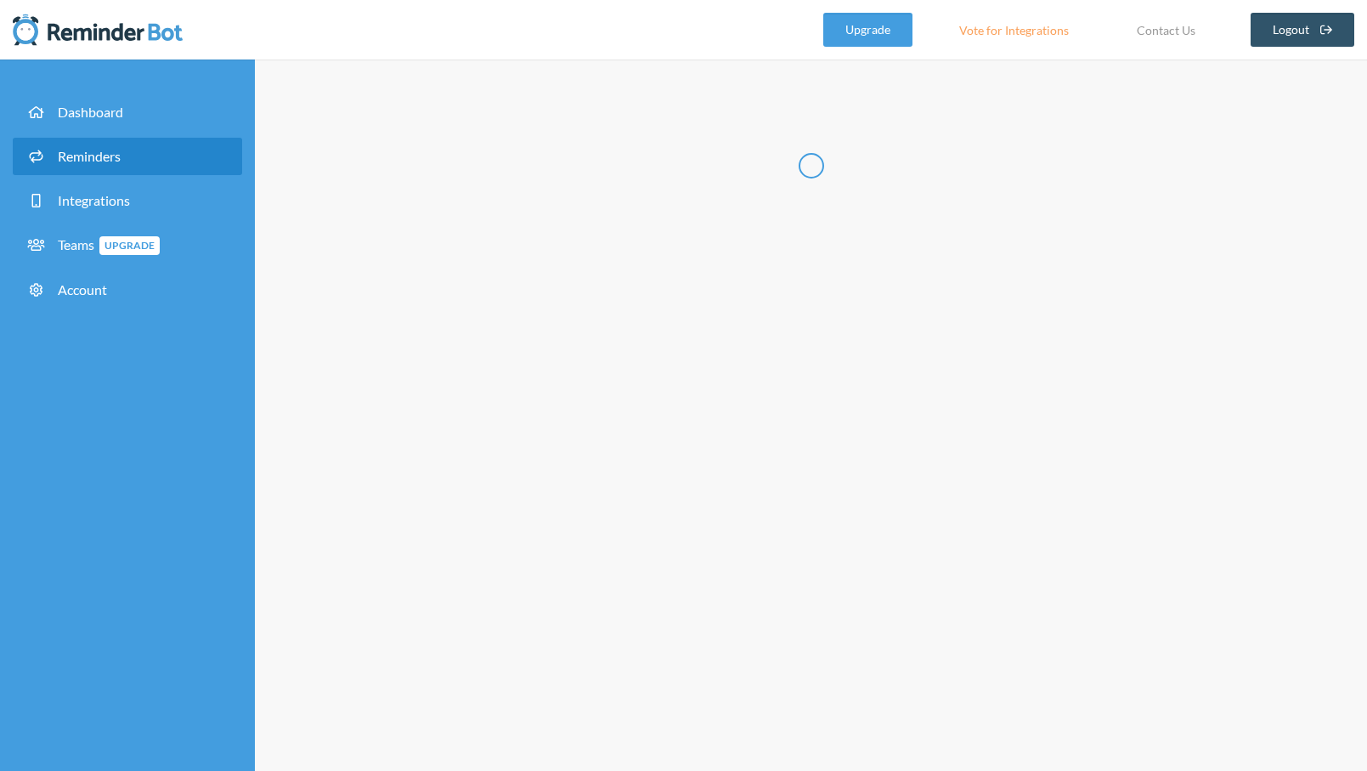
select select "16:30:00"
select select "17:30:00"
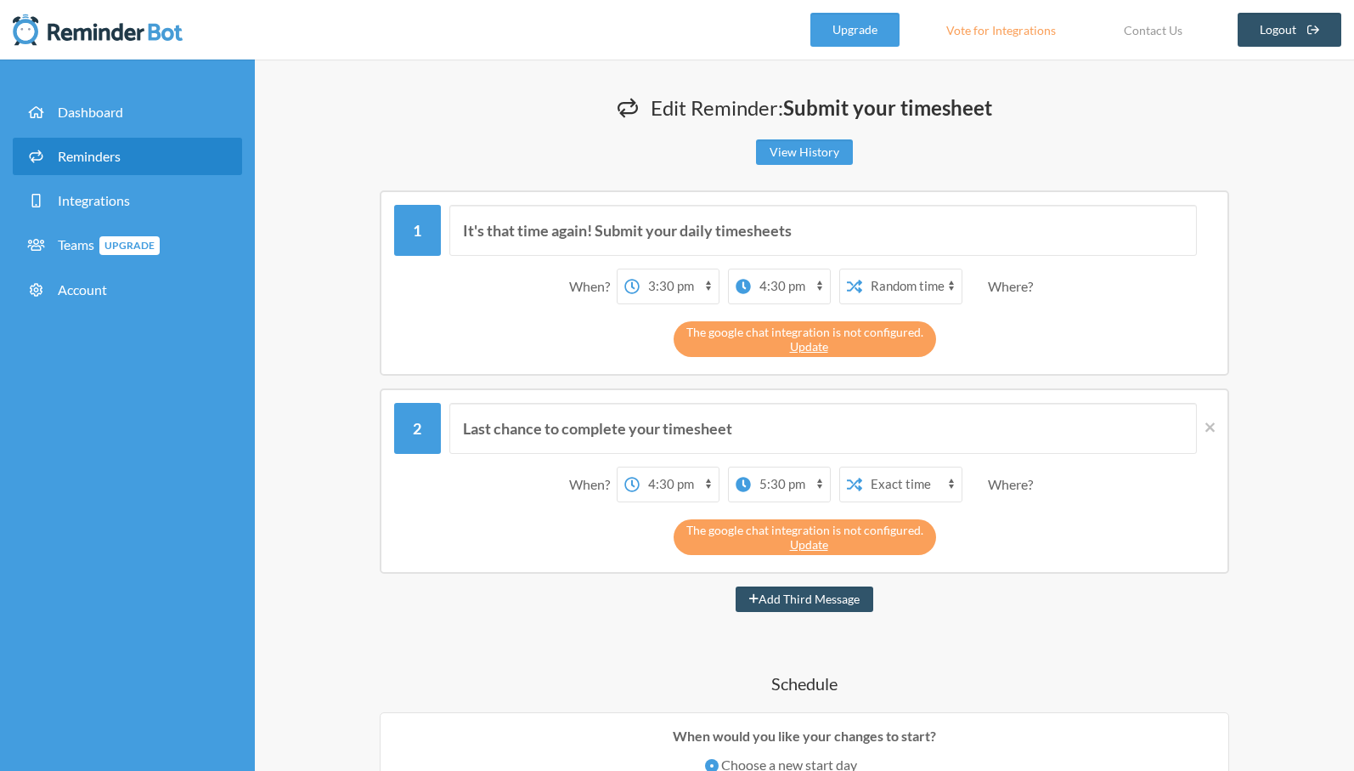
click at [130, 151] on link "Reminders" at bounding box center [127, 156] width 229 height 37
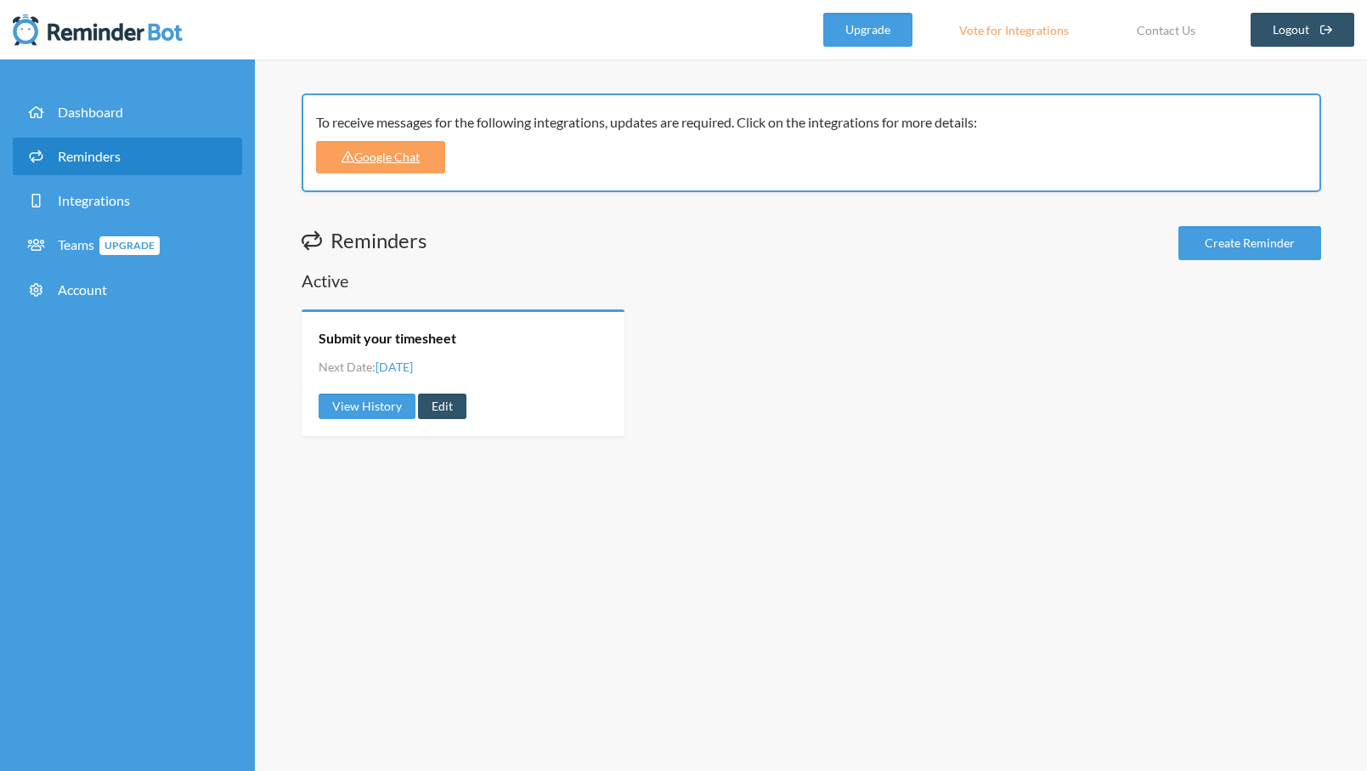
click at [1209, 224] on div "To receive messages for the following integrations, updates are required. Click…" at bounding box center [811, 264] width 1019 height 342
click at [1211, 240] on link "Create Reminder" at bounding box center [1249, 243] width 143 height 34
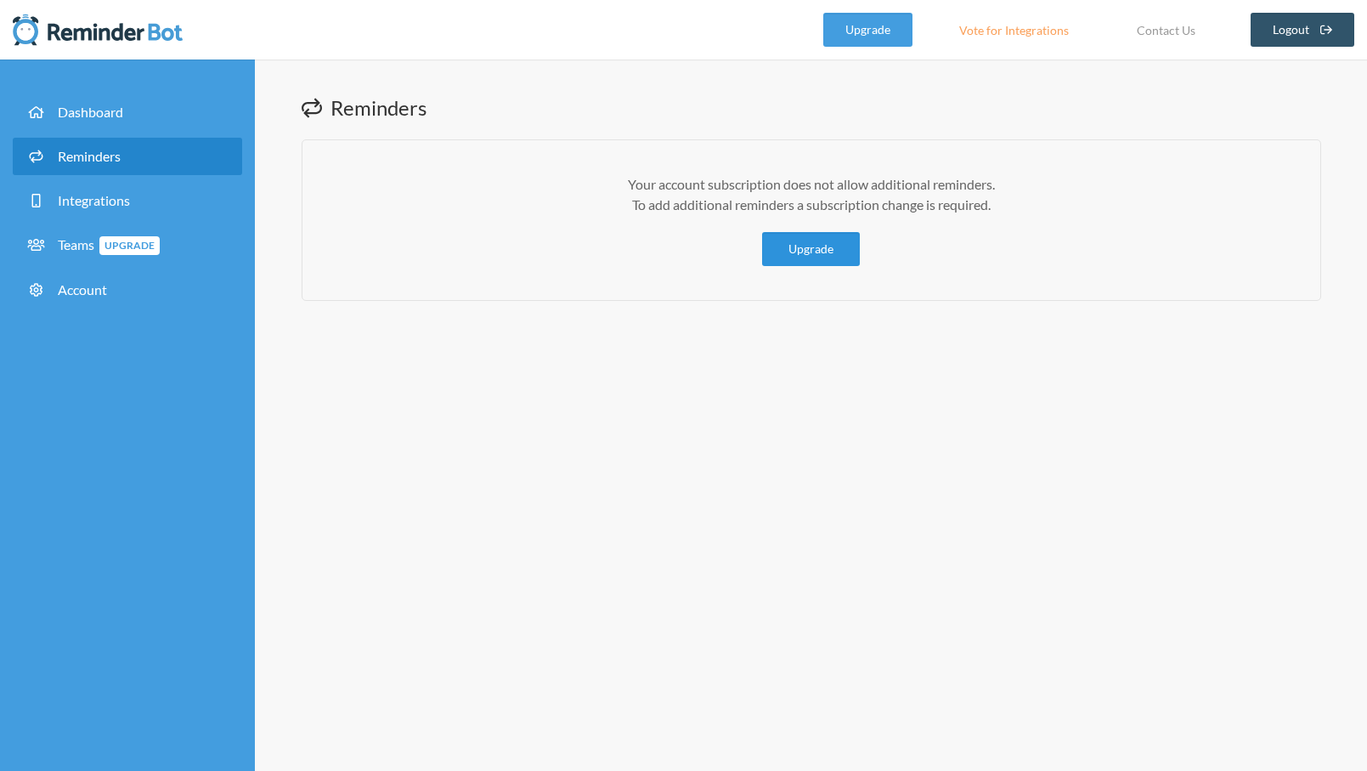
click at [785, 250] on link "Upgrade" at bounding box center [811, 249] width 98 height 34
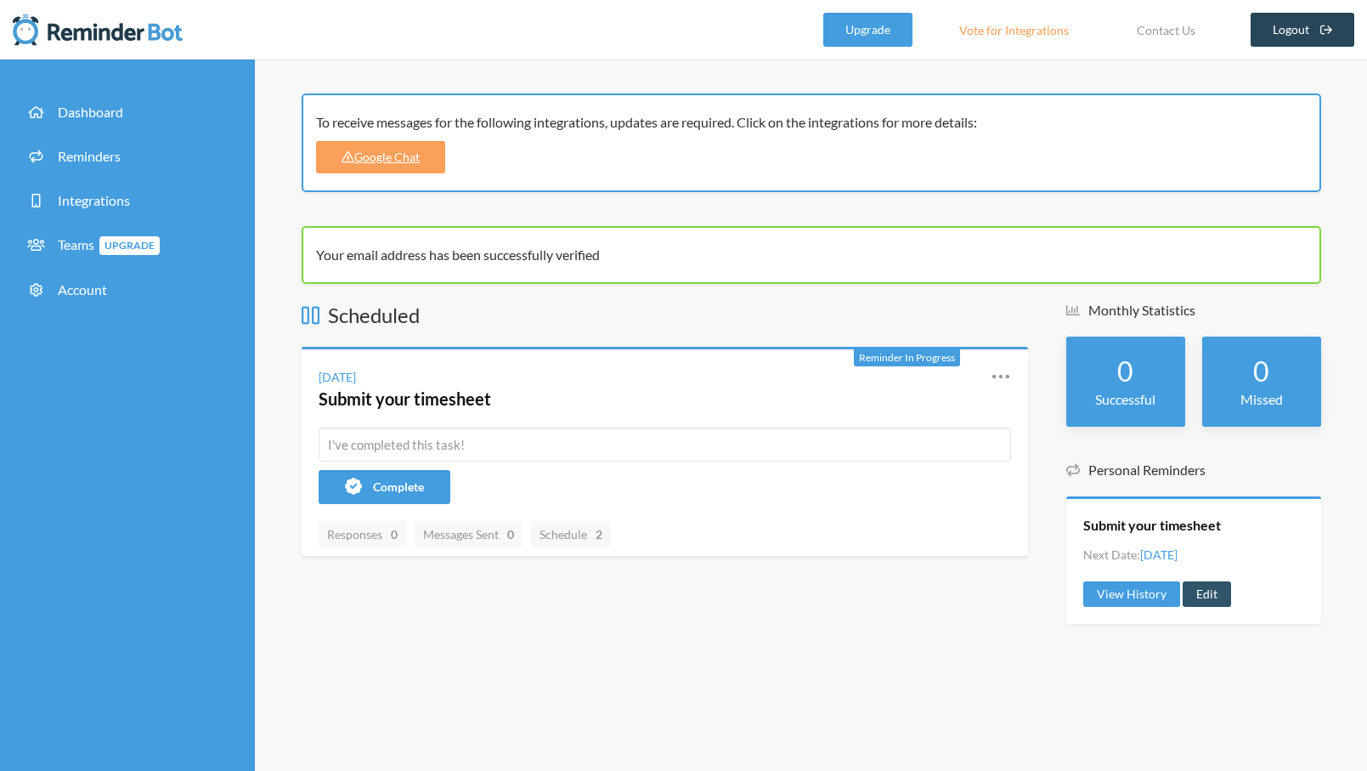
click at [1287, 32] on link "Logout" at bounding box center [1303, 30] width 104 height 34
